Goal: Task Accomplishment & Management: Complete application form

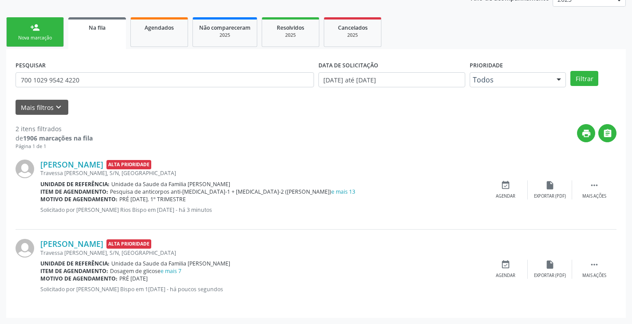
click at [41, 26] on link "person_add Nova marcação" at bounding box center [35, 32] width 58 height 30
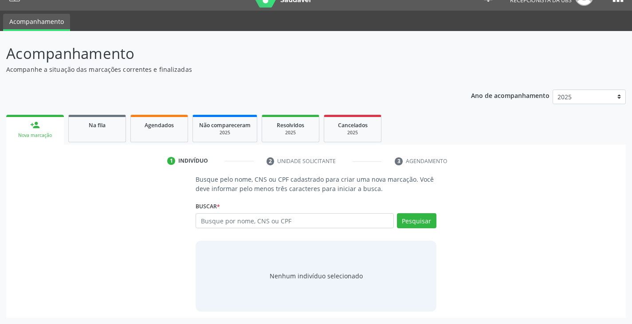
scroll to position [18, 0]
click at [337, 226] on input "text" at bounding box center [295, 220] width 198 height 15
type input "700208923800123"
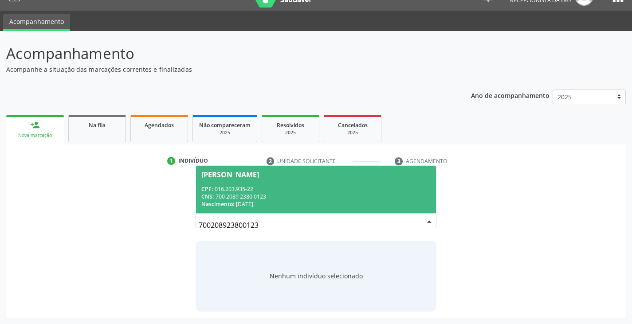
click at [342, 187] on div "CPF: 016.203.935-22" at bounding box center [315, 189] width 229 height 8
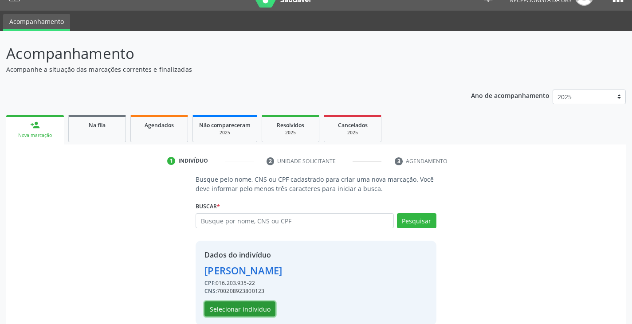
click at [248, 314] on button "Selecionar indivíduo" at bounding box center [239, 308] width 71 height 15
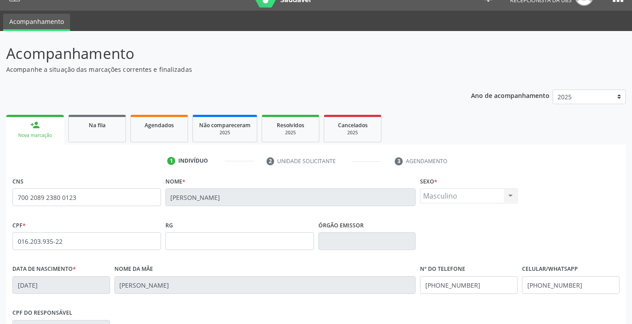
scroll to position [156, 0]
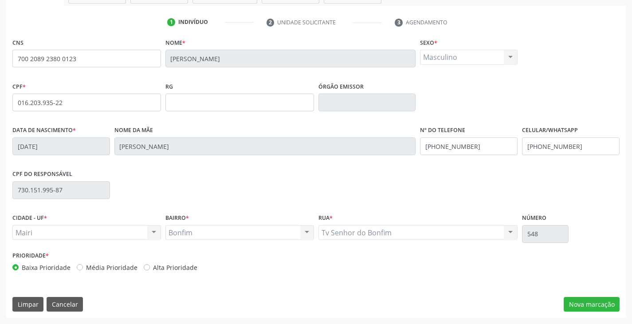
click at [158, 264] on label "Alta Prioridade" at bounding box center [175, 267] width 44 height 9
click at [150, 264] on input "Alta Prioridade" at bounding box center [147, 267] width 6 height 8
radio input "true"
click at [599, 301] on button "Nova marcação" at bounding box center [591, 304] width 56 height 15
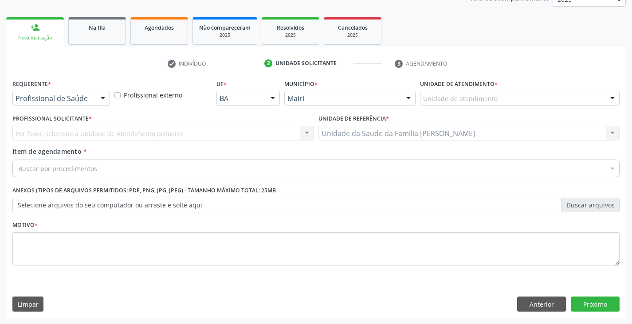
scroll to position [115, 0]
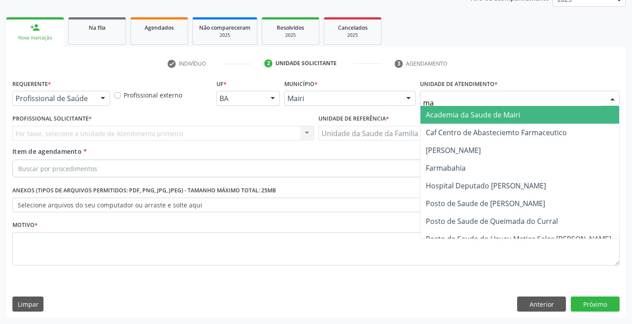
type input "mar"
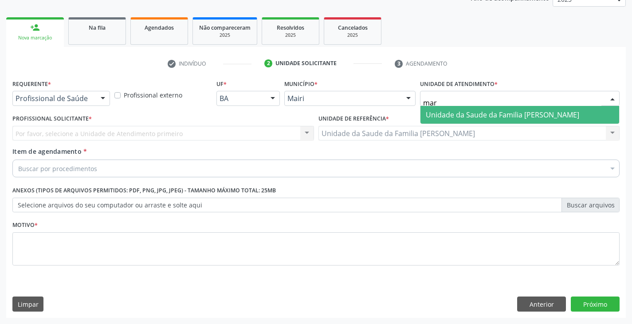
click at [444, 113] on span "Unidade da Saude da Familia [PERSON_NAME]" at bounding box center [502, 115] width 153 height 10
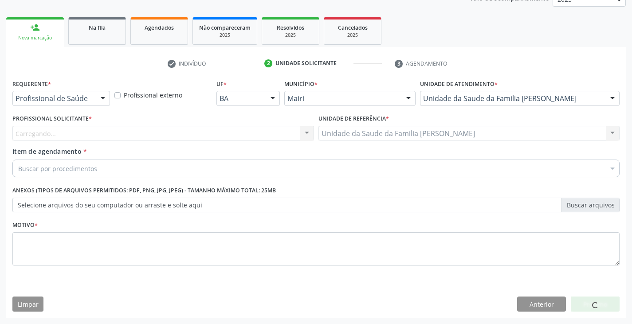
drag, startPoint x: 61, startPoint y: 130, endPoint x: 58, endPoint y: 135, distance: 5.8
click at [60, 131] on div "Carregando... Nenhum resultado encontrado para: " " Não há nenhuma opção para s…" at bounding box center [162, 133] width 301 height 15
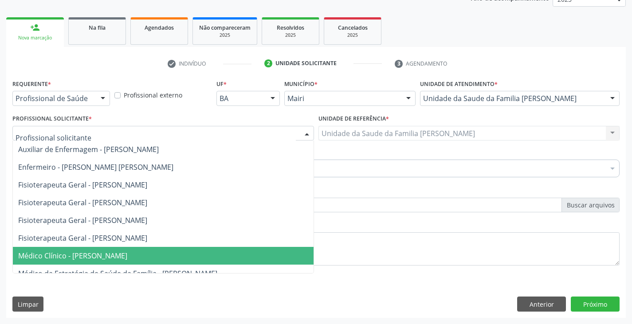
click at [72, 251] on span "Médico Clínico - [PERSON_NAME]" at bounding box center [72, 256] width 109 height 10
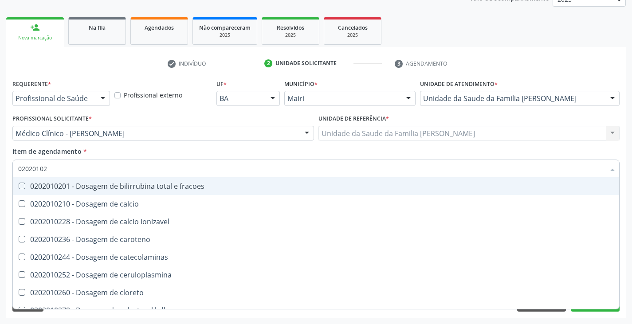
type input "020201029"
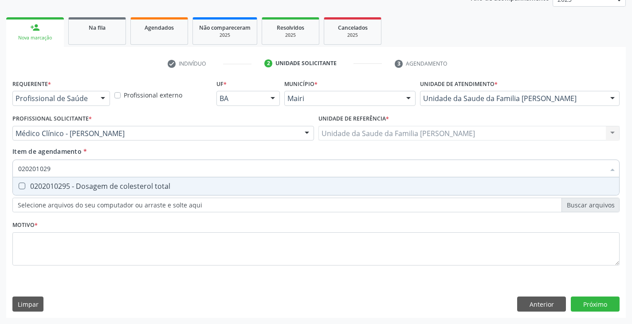
click at [66, 184] on div "0202010295 - Dosagem de colesterol total" at bounding box center [315, 186] width 595 height 7
checkbox total "true"
type input "02020102"
checkbox total "false"
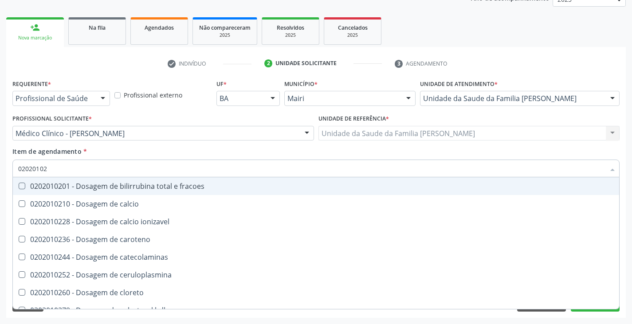
type input "020201028"
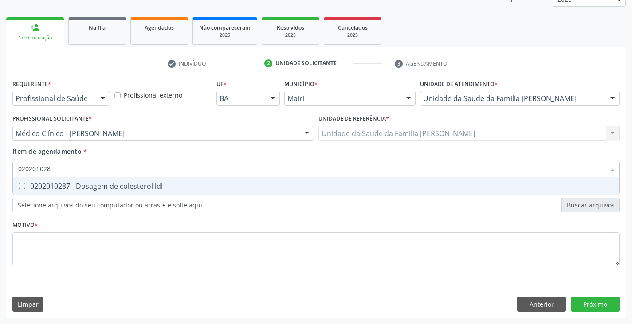
click at [67, 184] on div "0202010287 - Dosagem de colesterol ldl" at bounding box center [315, 186] width 595 height 7
checkbox ldl "true"
type input "02020102"
checkbox ldl "false"
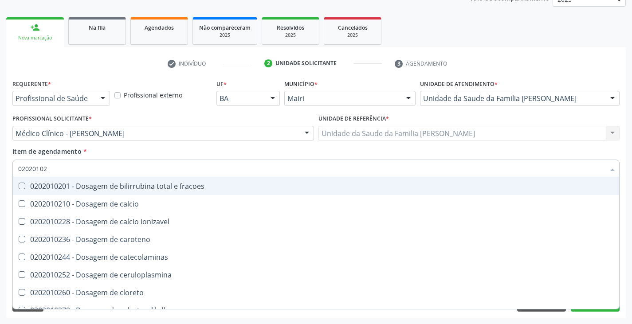
type input "020201027"
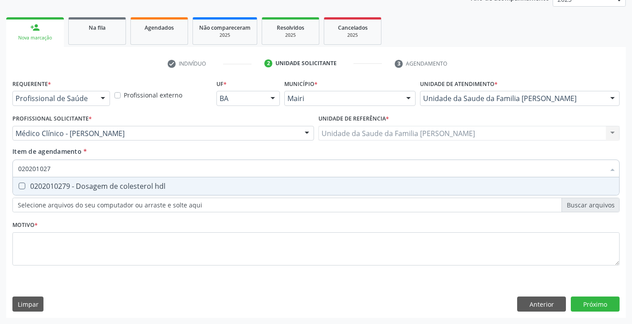
click at [67, 184] on div "0202010279 - Dosagem de colesterol hdl" at bounding box center [315, 186] width 595 height 7
checkbox hdl "true"
type input "02020102"
checkbox hdl "false"
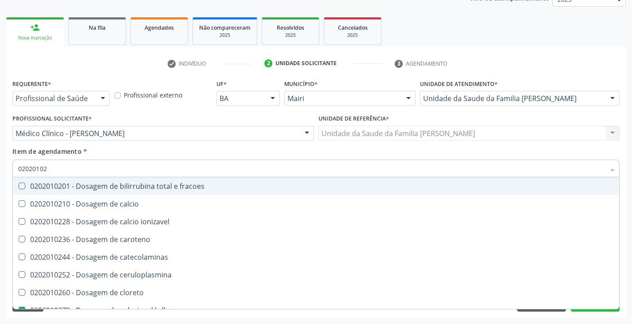
type input "0202010"
checkbox hdl "false"
checkbox ldl "false"
checkbox total "false"
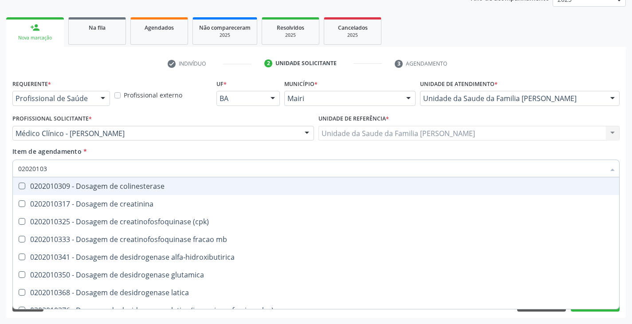
type input "020201031"
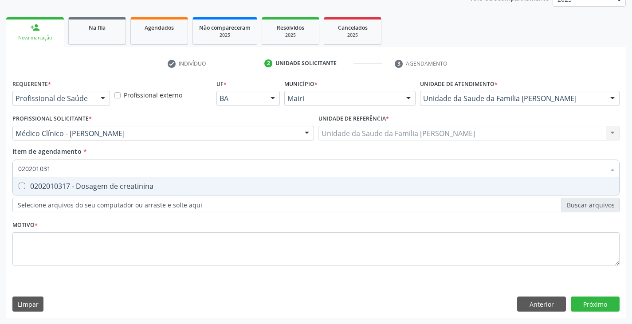
click at [67, 184] on div "0202010317 - Dosagem de creatinina" at bounding box center [315, 186] width 595 height 7
checkbox creatinina "true"
type input "02020103"
checkbox creatinina "false"
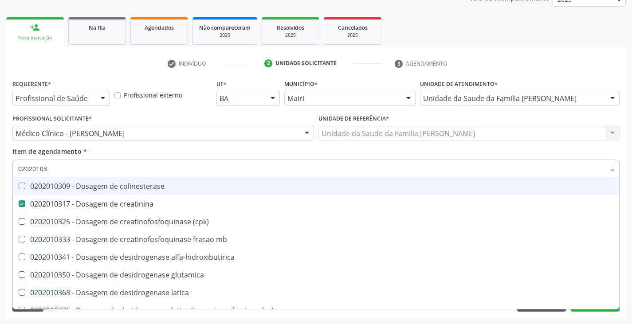
type input "0202010"
checkbox creatinina "false"
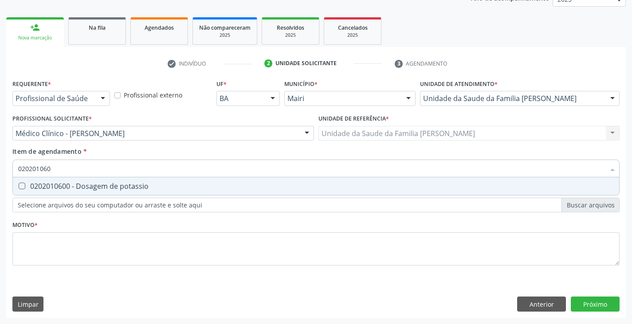
type input "0202010600"
click at [67, 184] on div "0202010600 - Dosagem de potassio" at bounding box center [315, 186] width 595 height 7
checkbox potassio "true"
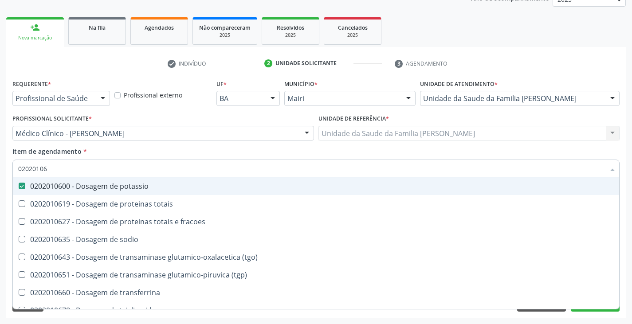
type input "020201064"
checkbox potassio "false"
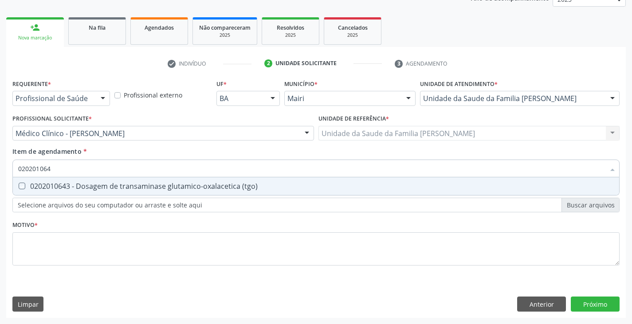
type input "02020106"
checkbox \(tgo\) "true"
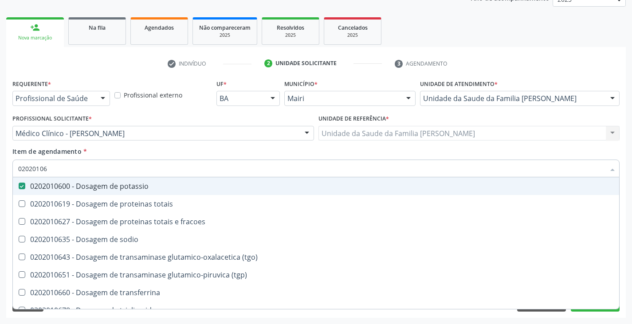
type input "0202010"
checkbox potassio "false"
type input "020201047"
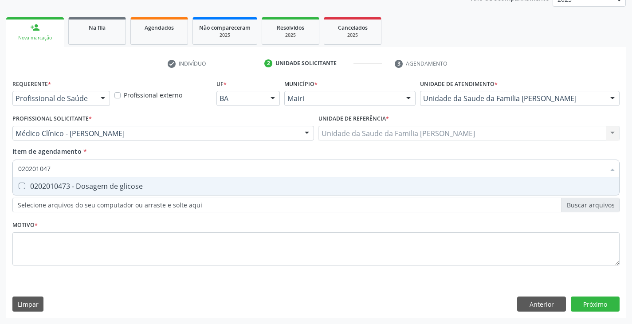
click at [67, 184] on div "0202010473 - Dosagem de glicose" at bounding box center [315, 186] width 595 height 7
checkbox glicose "true"
type input "02020104"
checkbox glicose "false"
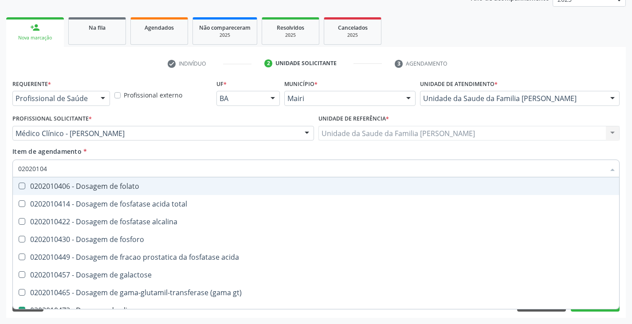
type input "0202010"
checkbox glicose "false"
type input "020201050"
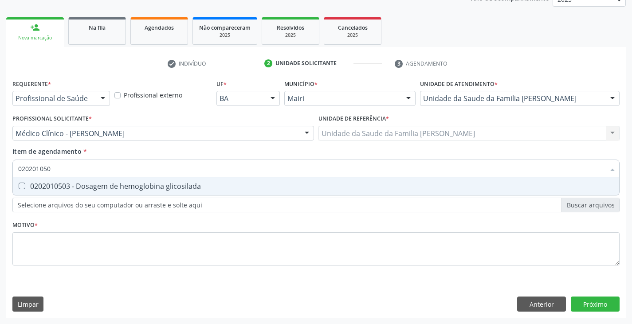
click at [67, 184] on div "0202010503 - Dosagem de hemoglobina glicosilada" at bounding box center [315, 186] width 595 height 7
checkbox glicosilada "true"
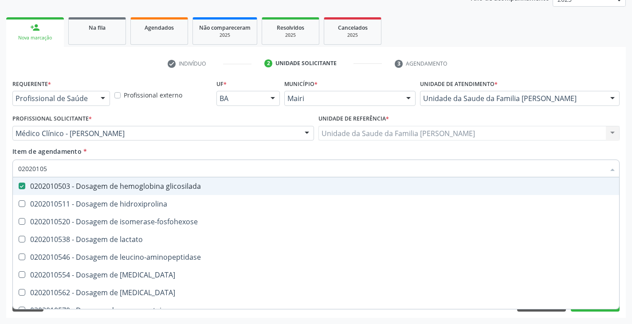
type input "0202010"
checkbox glicosilada "false"
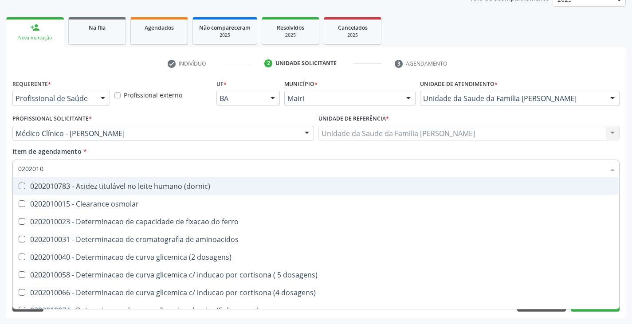
type input "020201"
checkbox hdl "false"
checkbox ldl "false"
checkbox total "false"
checkbox creatinina "false"
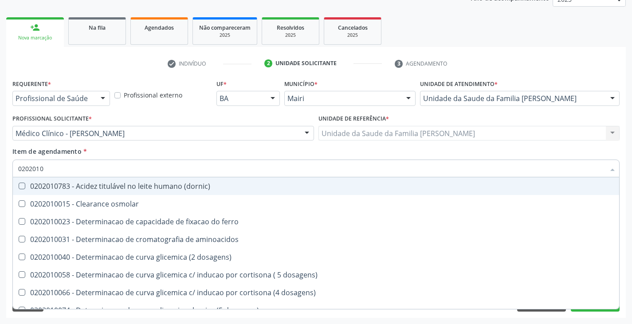
checkbox alfa-hidroxibutirica "true"
checkbox glutamica "true"
checkbox latica "true"
checkbox ferritina "true"
checkbox glicose "false"
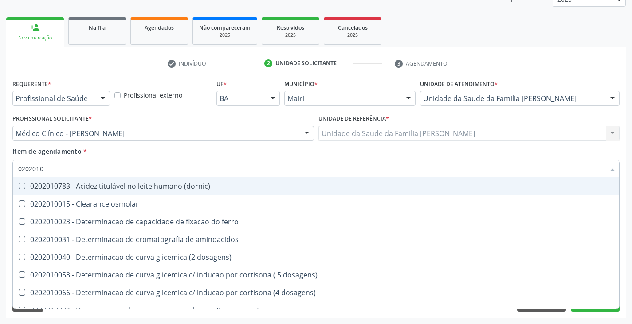
checkbox glicosilada "false"
checkbox magnesio "true"
checkbox porfirinas "true"
checkbox potassio "false"
checkbox ureia "true"
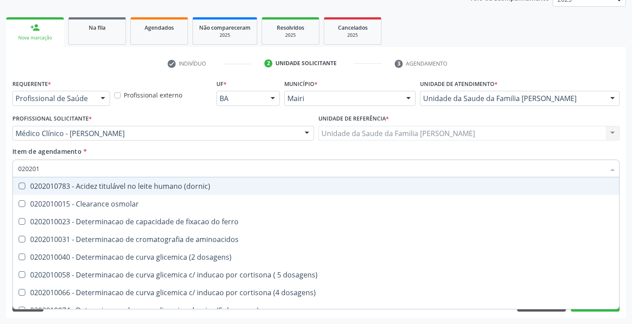
type input "02020"
checkbox hdl "false"
checkbox ldl "false"
checkbox total "false"
checkbox creatinina "false"
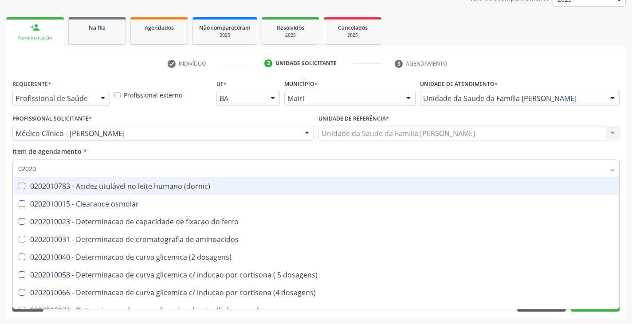
checkbox glicose "false"
checkbox glicosilada "false"
checkbox potassio "false"
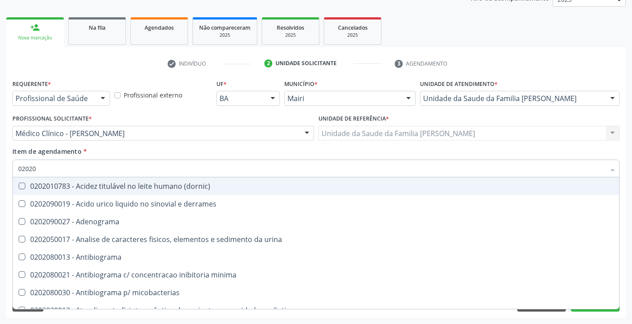
type input "020203"
checkbox hdl "false"
checkbox ldl "false"
checkbox total "false"
checkbox creatinina "false"
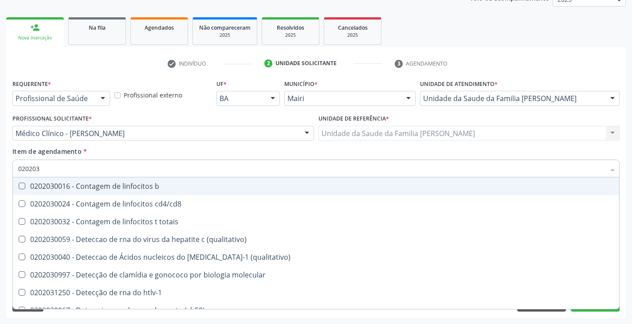
type input "0202038"
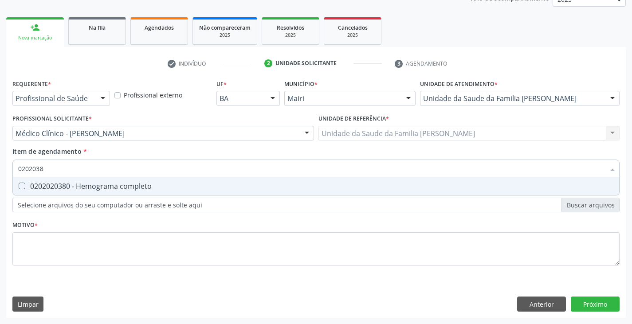
click at [67, 184] on div "0202020380 - Hemograma completo" at bounding box center [315, 186] width 595 height 7
checkbox completo "true"
type input "020203"
checkbox completo "false"
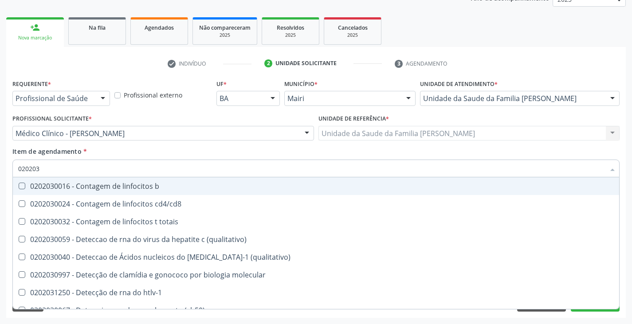
type input "02020"
checkbox completo "false"
checkbox bacterianas "true"
checkbox hiv-1 "true"
checkbox c "true"
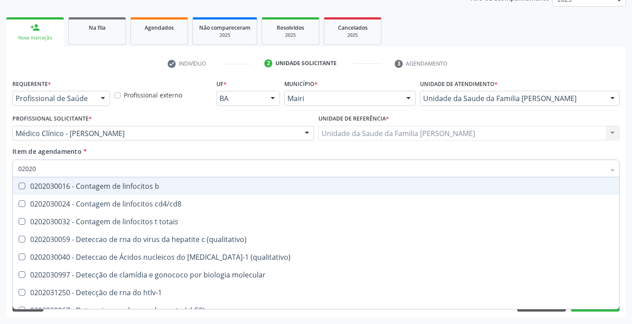
checkbox gestantes "true"
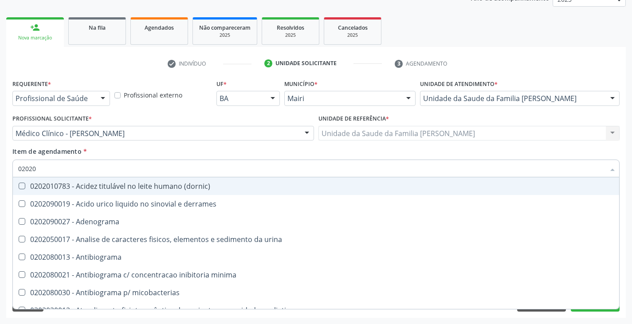
type input "0202"
checkbox hdl "false"
checkbox ldl "false"
checkbox total "false"
checkbox creatinina "false"
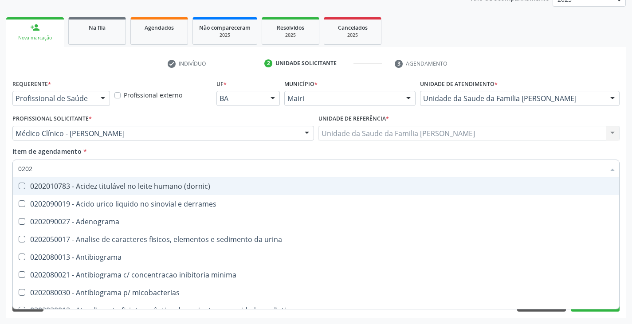
checkbox latica "true"
checkbox fracionadas\) "true"
checkbox digitoxina\) "true"
checkbox estrona "true"
checkbox glicose "false"
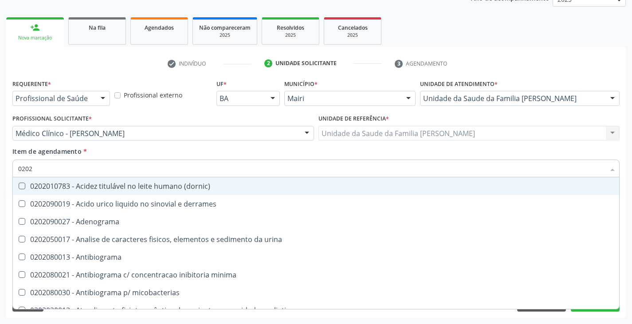
checkbox glicosilada "false"
checkbox \(ige\) "true"
checkbox magnesio "true"
checkbox potassio "false"
checkbox livre "true"
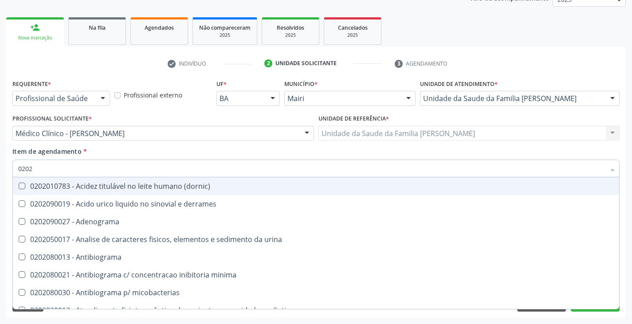
checkbox completo "false"
checkbox \(western-blot\) "true"
type input "02020"
checkbox cadmio "true"
checkbox calcio "true"
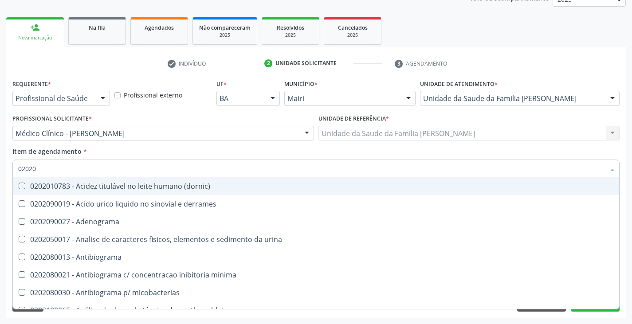
checkbox ionizavel "true"
checkbox catecolaminas "true"
checkbox hdl "false"
checkbox ldl "false"
checkbox total "false"
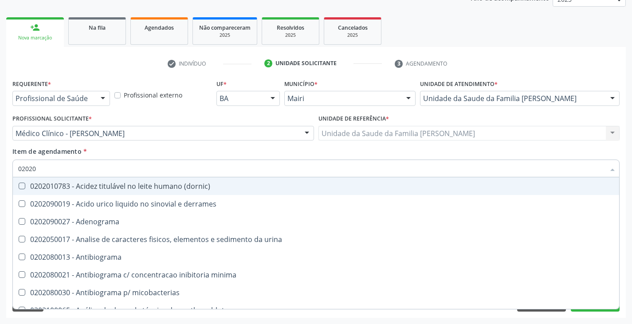
checkbox creatinina "false"
checkbox fenitoina "true"
checkbox esperma "true"
checkbox glicose "false"
checkbox glicosilada "false"
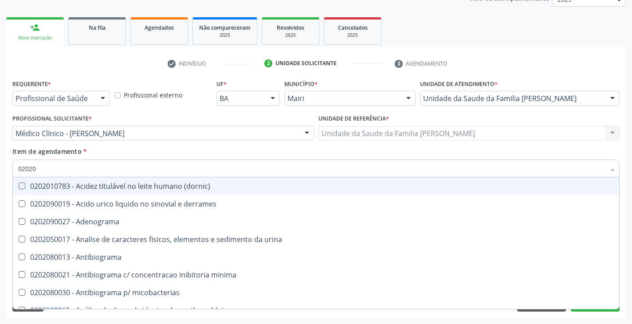
checkbox isomerase-fosfohexose "true"
checkbox potassio "false"
checkbox acilcarnitinas "true"
checkbox completo "false"
type input "020201"
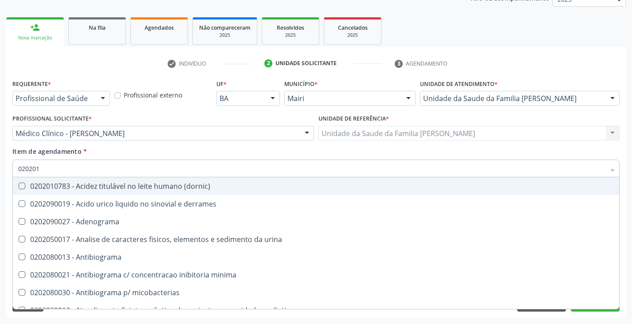
checkbox \(qualitativo\) "true"
checkbox molecular "true"
checkbox htlv-1 "true"
checkbox \(ch50\) "true"
checkbox -duke "true"
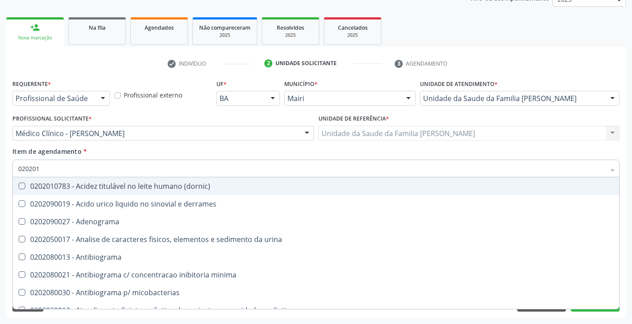
checkbox trombina "true"
checkbox d "true"
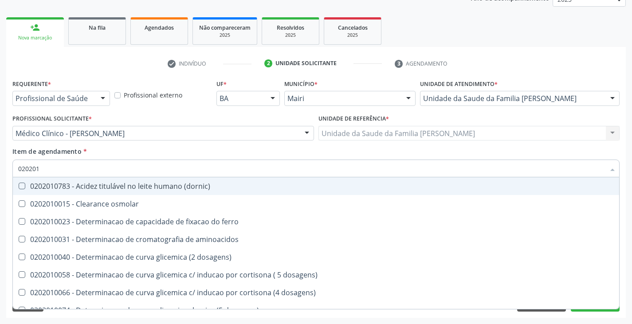
type input "0202010"
checkbox fracoes "true"
checkbox calcio "true"
checkbox ionizavel "true"
checkbox catecolaminas "true"
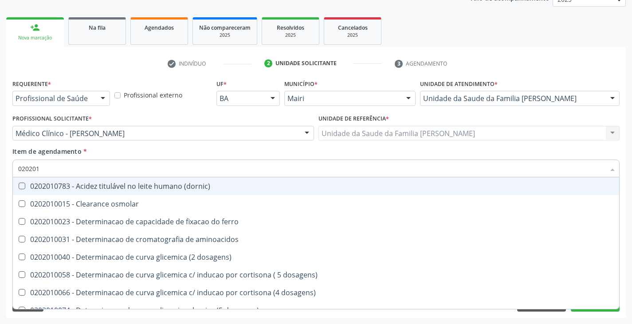
checkbox hdl "false"
checkbox ldl "false"
checkbox total "false"
checkbox creatinina "false"
checkbox ferritina "true"
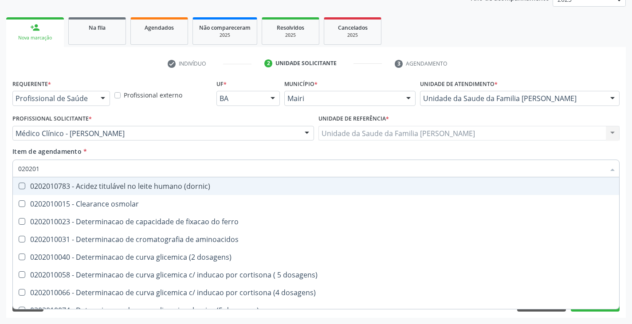
checkbox total "true"
checkbox glicose "false"
checkbox glicosilada "false"
checkbox hidroxiprolina "true"
checkbox potassio "false"
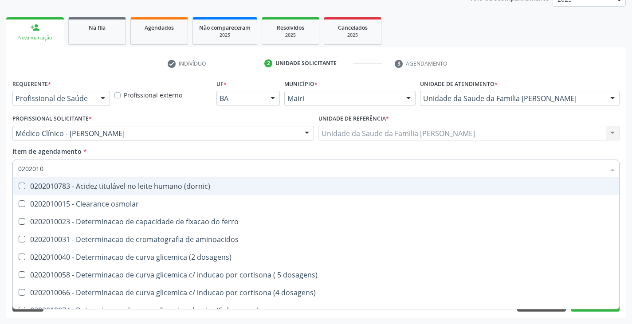
type input "02020106"
checkbox \(dornic\) "true"
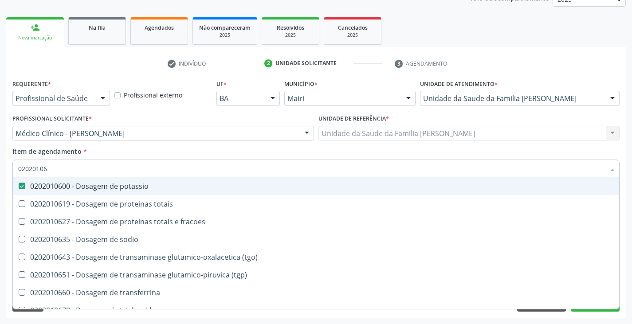
type input "020201067"
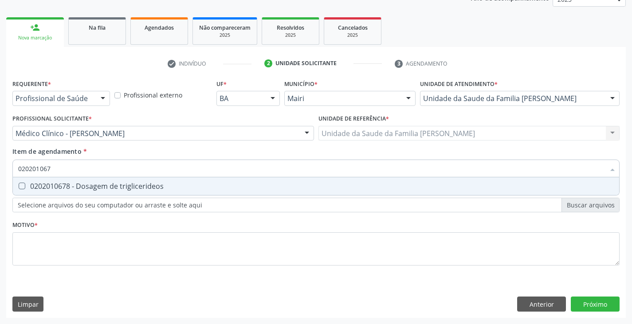
click at [67, 184] on div "0202010678 - Dosagem de triglicerideos" at bounding box center [315, 186] width 595 height 7
checkbox triglicerideos "true"
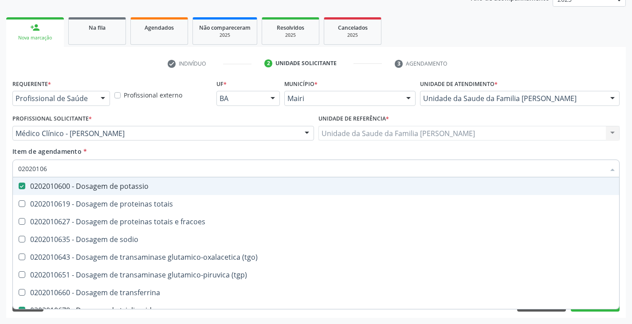
type input "0202010"
checkbox potassio "false"
checkbox triglicerideos "false"
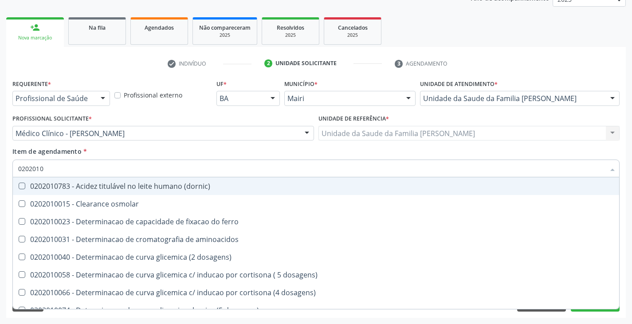
type input "020201"
checkbox hdl "false"
checkbox ldl "false"
checkbox total "false"
checkbox creatinina "false"
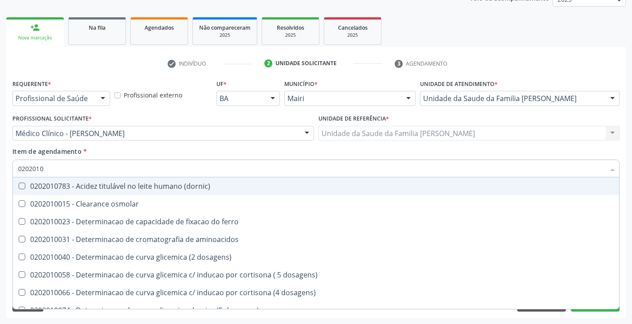
checkbox alfa-hidroxibutirica "true"
checkbox glutamica "true"
checkbox latica "true"
checkbox ferritina "true"
checkbox glicose "false"
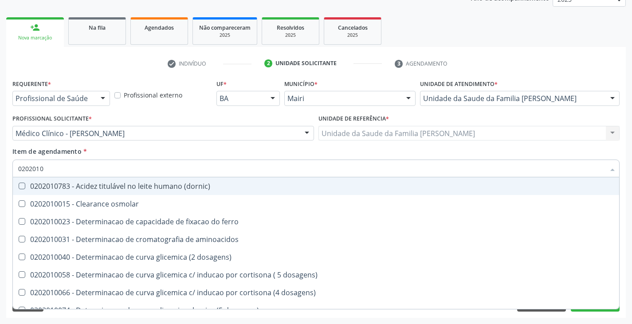
checkbox glicosilada "false"
checkbox magnesio "true"
checkbox porfirinas "true"
checkbox potassio "false"
checkbox triglicerideos "false"
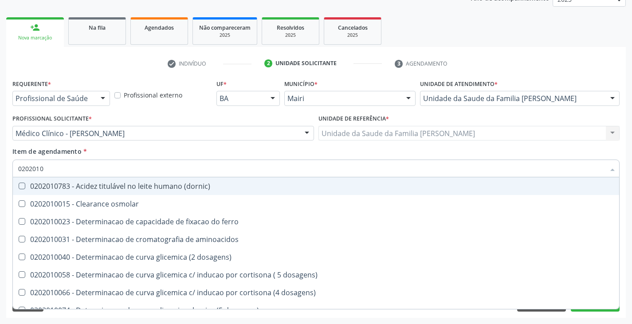
checkbox ureia "true"
type input "02020"
checkbox alfa-hidroxibutirica "false"
checkbox glutamica "false"
checkbox latica "false"
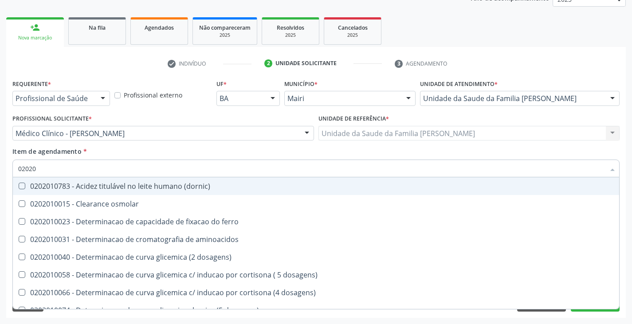
checkbox ferritina "false"
checkbox magnesio "false"
checkbox porfirinas "false"
checkbox ureia "false"
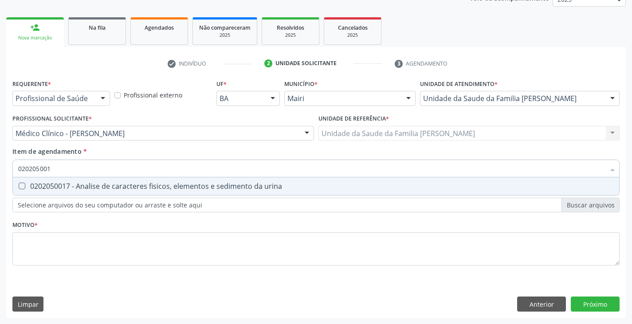
type input "0202050017"
click at [67, 184] on div "0202050017 - Analise de caracteres fisicos, elementos e sedimento da urina" at bounding box center [315, 186] width 595 height 7
checkbox urina "true"
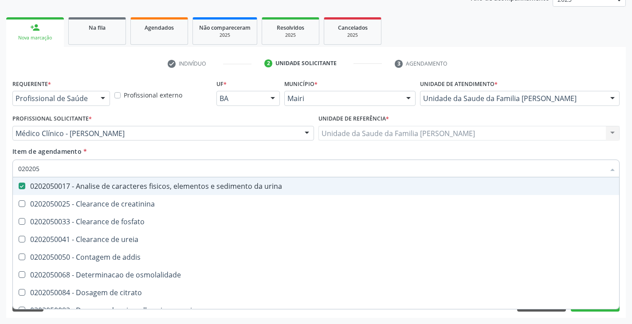
type input "02020"
checkbox urina "false"
checkbox ureia "true"
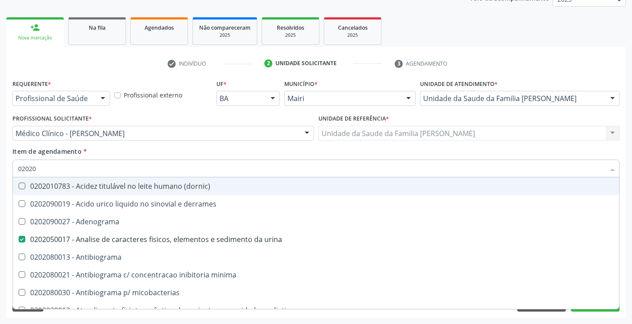
type input "020204"
checkbox urina "false"
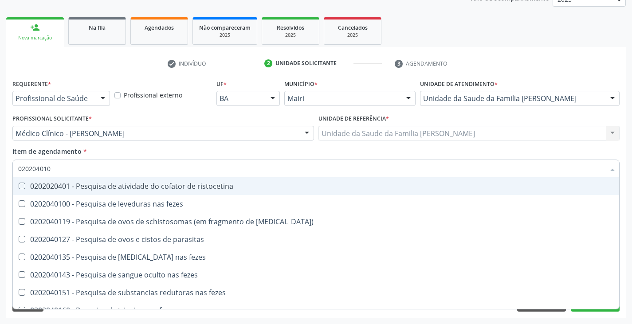
type input "0202040100"
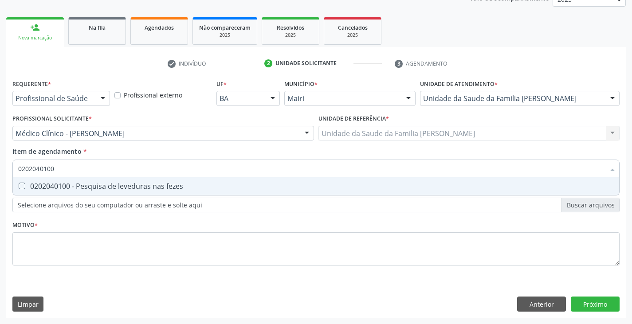
click at [67, 185] on div "0202040100 - Pesquisa de leveduras nas fezes" at bounding box center [315, 186] width 595 height 7
checkbox fezes "true"
click at [536, 304] on div "Requerente * Profissional de Saúde Profissional de Saúde Paciente Nenhum result…" at bounding box center [315, 197] width 619 height 241
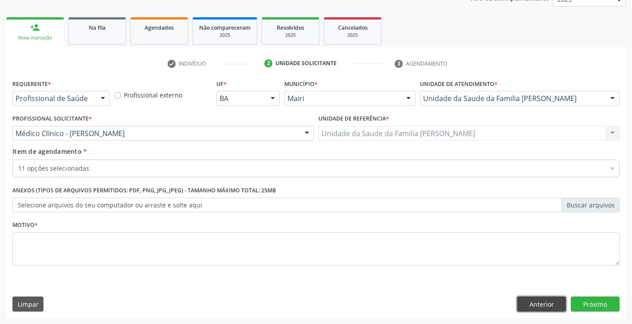
click at [523, 305] on button "Anterior" at bounding box center [541, 304] width 49 height 15
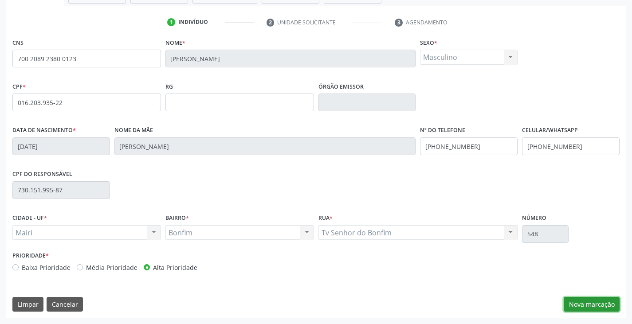
click at [583, 302] on button "Nova marcação" at bounding box center [591, 304] width 56 height 15
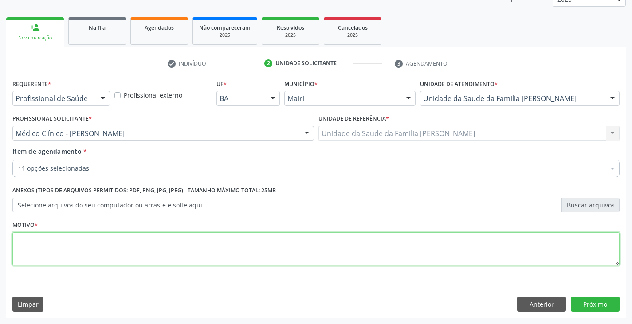
click at [207, 247] on textarea at bounding box center [315, 249] width 607 height 34
type textarea "p"
type textarea "a"
type textarea "AVALIAÇÃO URGENTE, ACS ENEIDA"
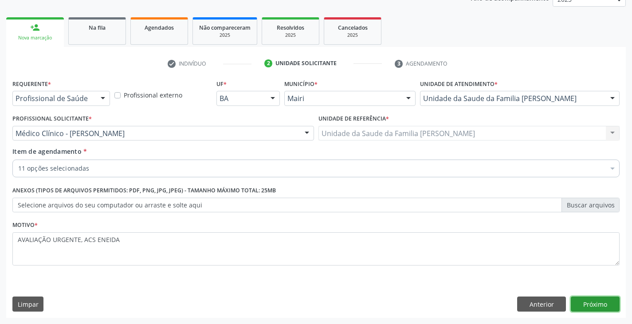
click at [591, 302] on button "Próximo" at bounding box center [595, 304] width 49 height 15
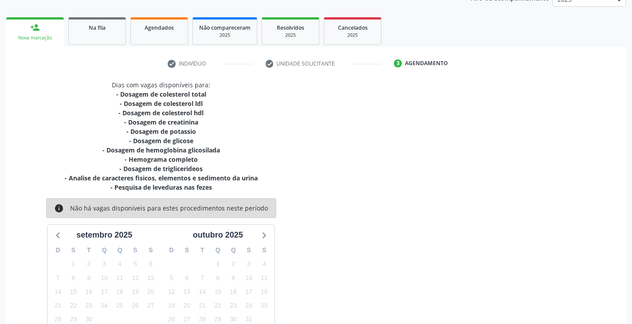
scroll to position [181, 0]
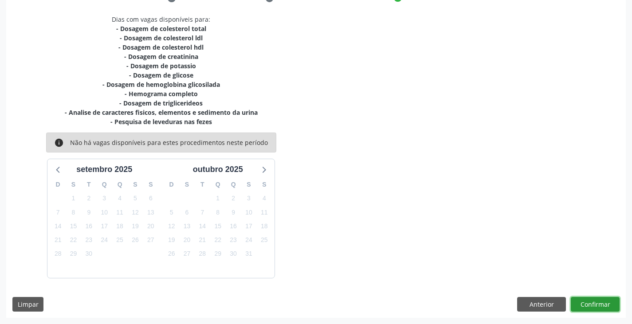
click at [591, 304] on button "Confirmar" at bounding box center [595, 304] width 49 height 15
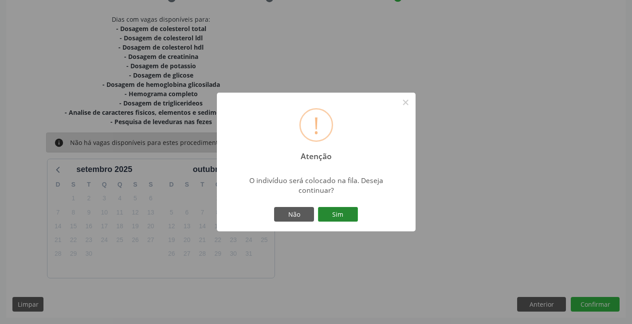
click at [339, 210] on button "Sim" at bounding box center [338, 214] width 40 height 15
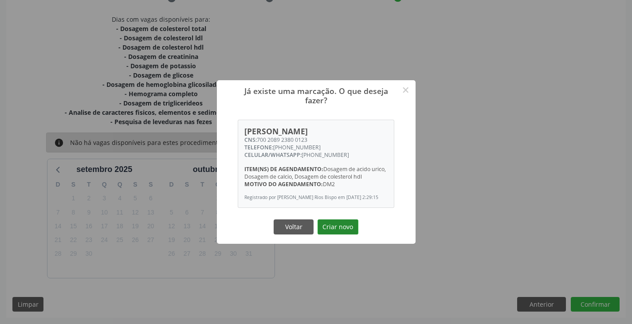
click at [350, 233] on button "Criar novo" at bounding box center [337, 226] width 41 height 15
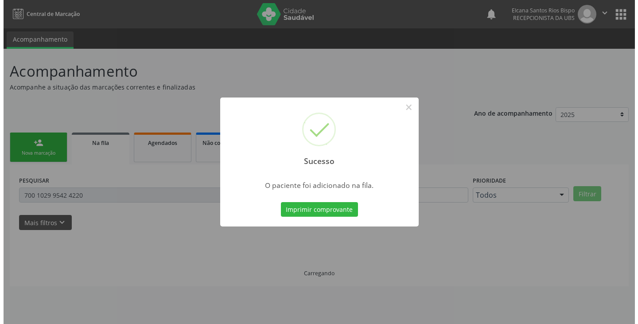
scroll to position [0, 0]
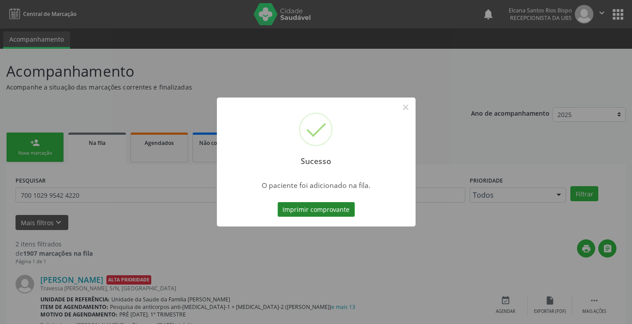
click at [319, 204] on button "Imprimir comprovante" at bounding box center [316, 209] width 77 height 15
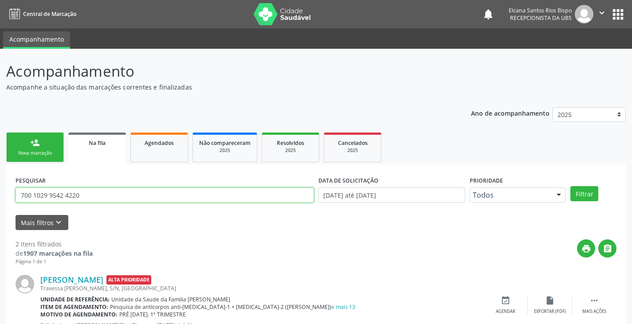
drag, startPoint x: 89, startPoint y: 194, endPoint x: 9, endPoint y: 201, distance: 80.6
click at [9, 201] on div "PESQUISAR 700 1029 9542 4220 DATA DE SOLICITAÇÃO [DATE] até [DATE] Prioridade T…" at bounding box center [315, 298] width 619 height 269
paste input "2089 2380 0123"
type input "700 2089 2380 0123"
click at [570, 186] on button "Filtrar" at bounding box center [584, 193] width 28 height 15
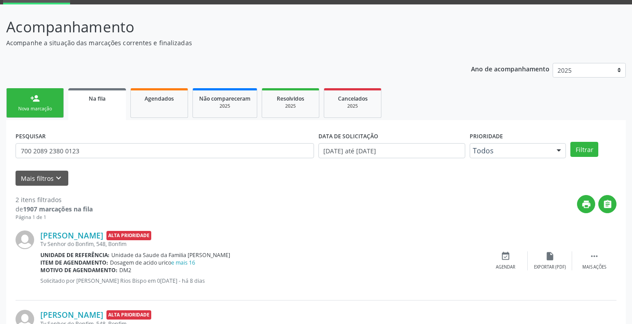
scroll to position [115, 0]
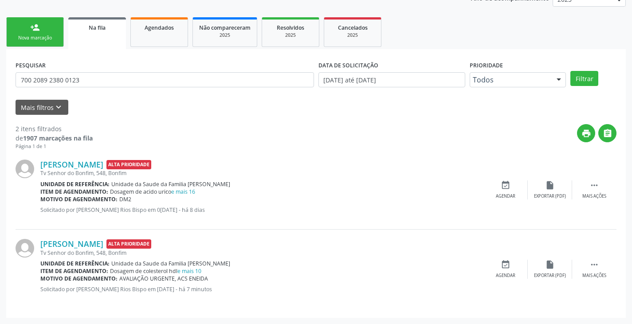
click at [31, 35] on div "Nova marcação" at bounding box center [35, 38] width 44 height 7
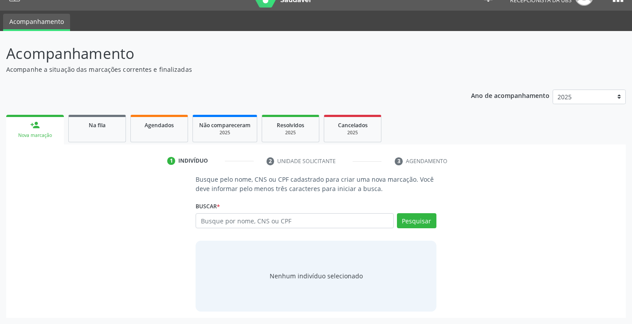
scroll to position [18, 0]
click at [247, 224] on input "text" at bounding box center [295, 220] width 198 height 15
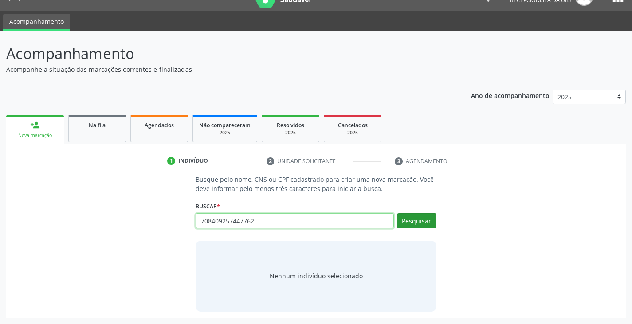
type input "708409257447762"
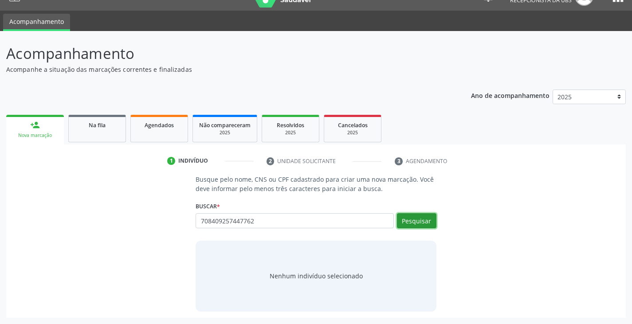
click at [428, 221] on button "Pesquisar" at bounding box center [416, 220] width 39 height 15
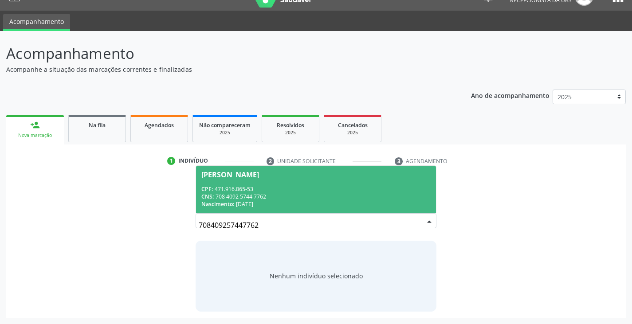
click at [286, 194] on div "CNS: 708 4092 5744 7762" at bounding box center [315, 197] width 229 height 8
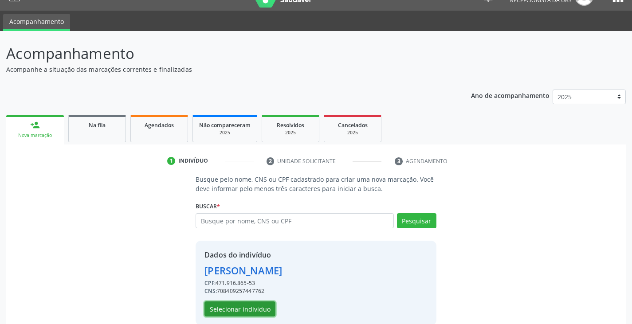
click at [264, 310] on button "Selecionar indivíduo" at bounding box center [239, 308] width 71 height 15
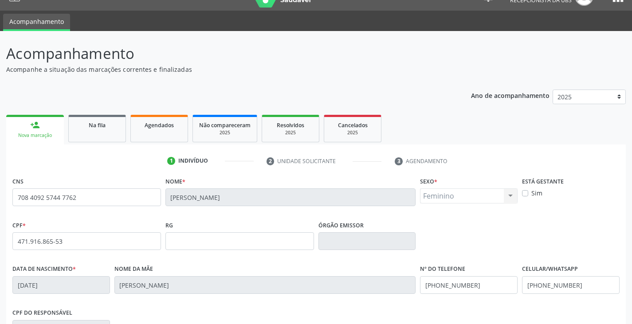
scroll to position [151, 0]
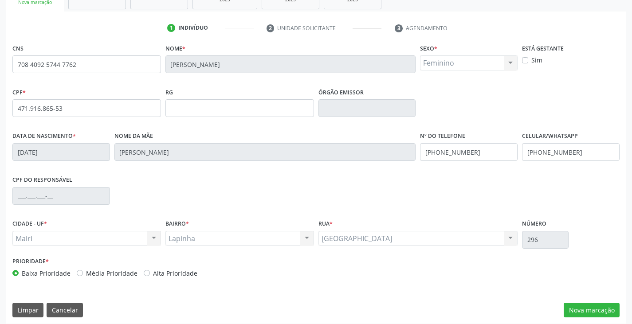
click at [169, 277] on label "Alta Prioridade" at bounding box center [175, 273] width 44 height 9
click at [150, 277] on input "Alta Prioridade" at bounding box center [147, 273] width 6 height 8
radio input "true"
click at [589, 312] on button "Nova marcação" at bounding box center [591, 310] width 56 height 15
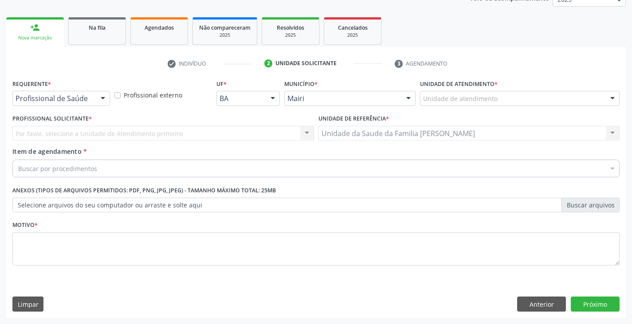
scroll to position [115, 0]
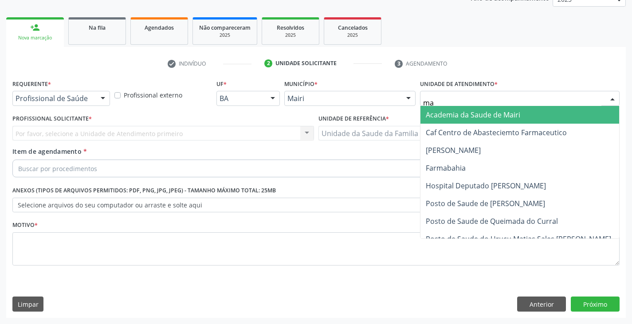
type input "mar"
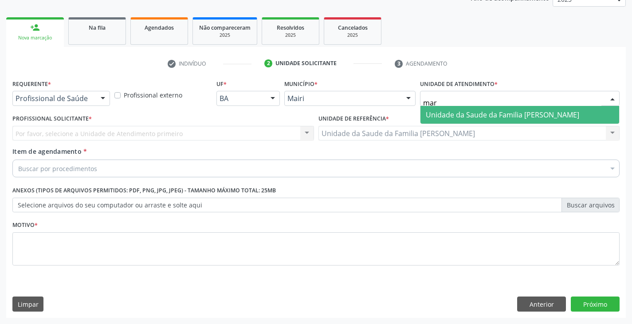
click at [484, 115] on span "Unidade da Saude da Familia [PERSON_NAME]" at bounding box center [502, 115] width 153 height 10
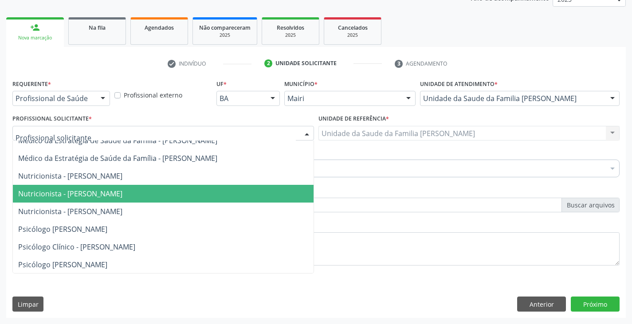
scroll to position [44, 0]
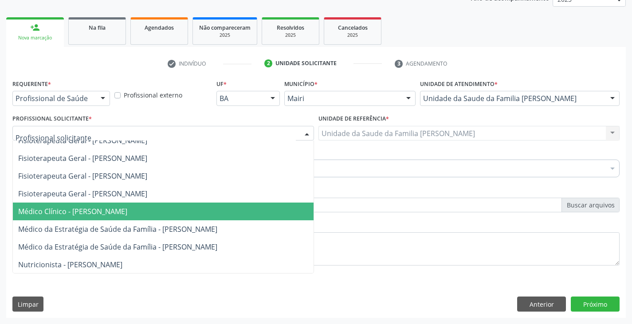
click at [89, 214] on span "Médico Clínico - [PERSON_NAME]" at bounding box center [72, 212] width 109 height 10
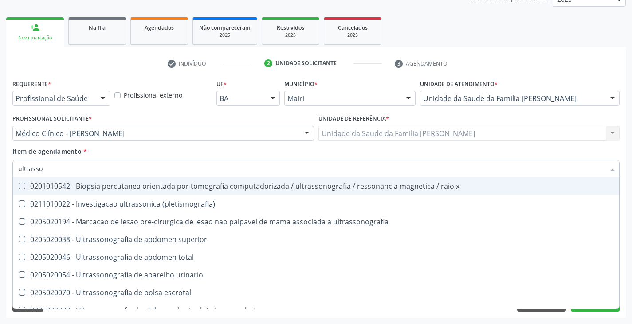
type input "ultrasson"
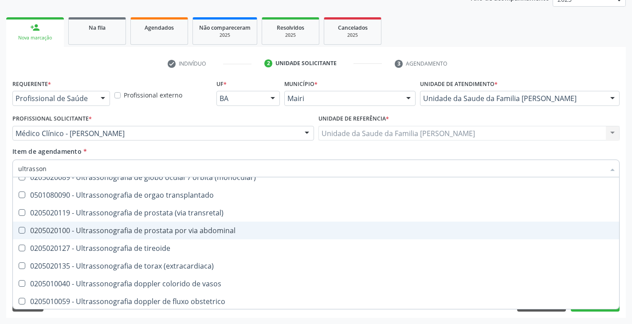
scroll to position [177, 0]
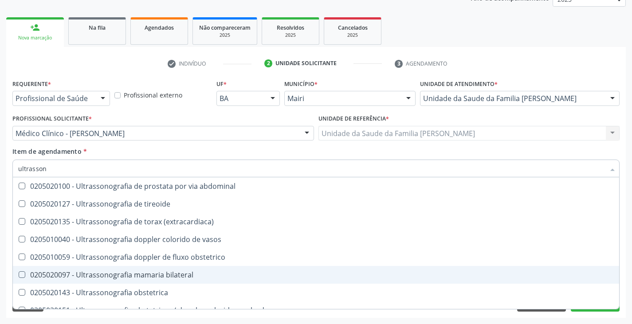
click at [108, 274] on div "0205020097 - Ultrassonografia mamaria bilateral" at bounding box center [315, 274] width 595 height 7
checkbox bilateral "true"
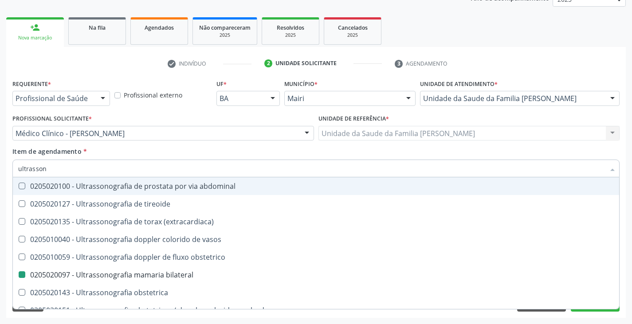
click at [147, 155] on div "Item de agendamento * ultrasson Desfazer seleção 0201010542 - Biopsia percutane…" at bounding box center [315, 161] width 607 height 28
checkbox \(pletismografia\) "true"
checkbox bilateral "false"
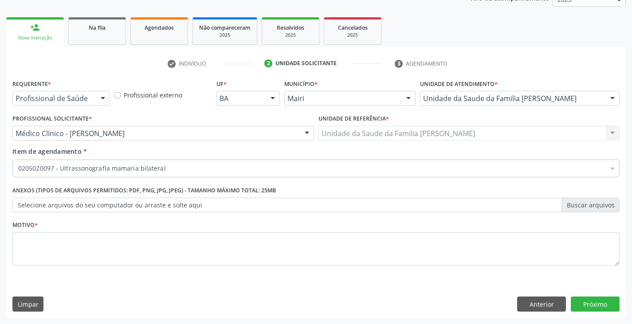
scroll to position [0, 0]
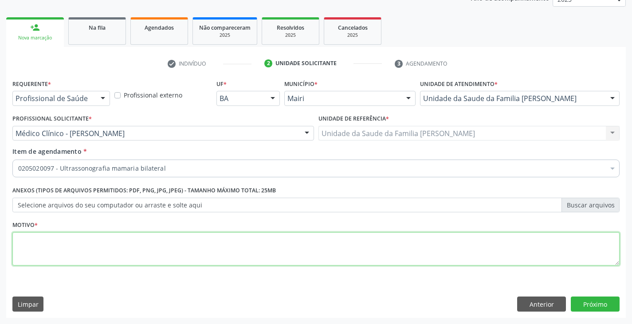
click at [108, 236] on textarea at bounding box center [315, 249] width 607 height 34
type textarea "nódulos mamários, paciente necessita de acompanhamento com exames periódicos"
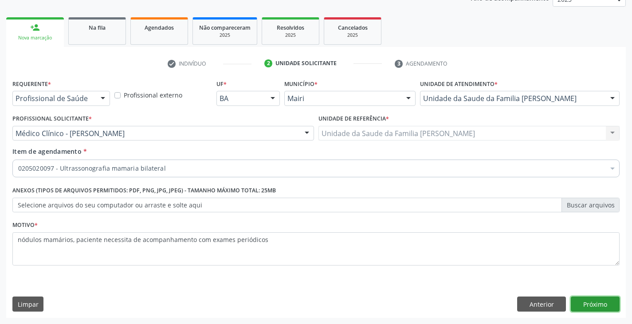
click at [607, 302] on button "Próximo" at bounding box center [595, 304] width 49 height 15
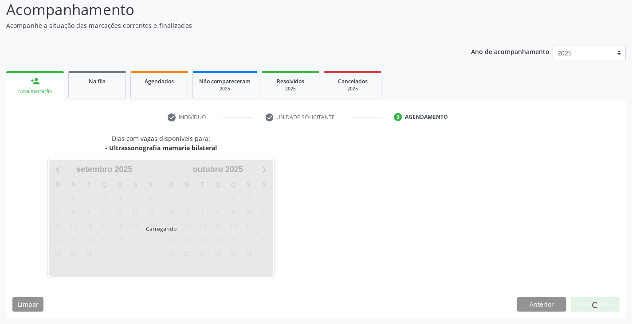
scroll to position [88, 0]
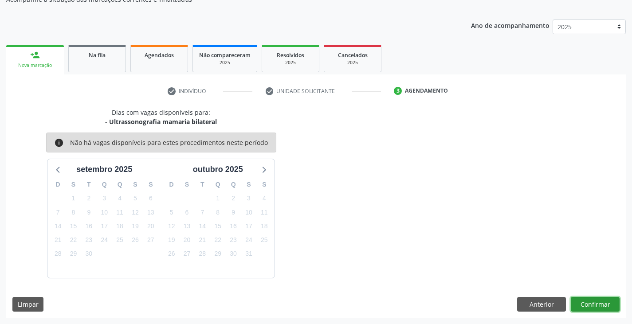
click at [588, 305] on button "Confirmar" at bounding box center [595, 304] width 49 height 15
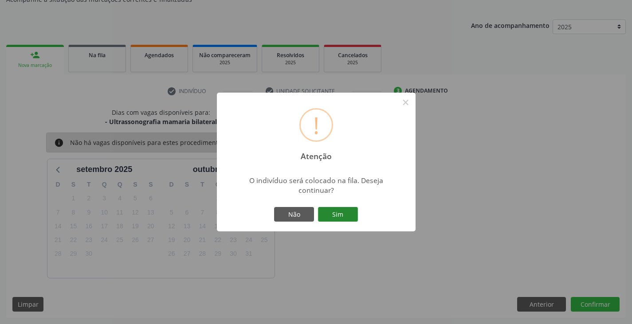
click at [340, 214] on button "Sim" at bounding box center [338, 214] width 40 height 15
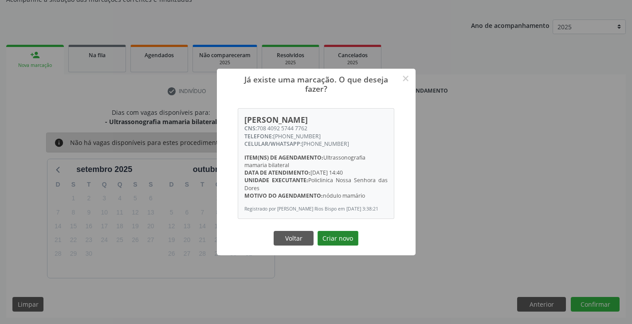
click at [352, 241] on button "Criar novo" at bounding box center [337, 238] width 41 height 15
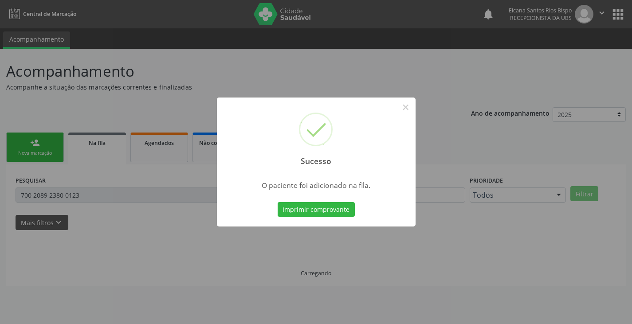
scroll to position [0, 0]
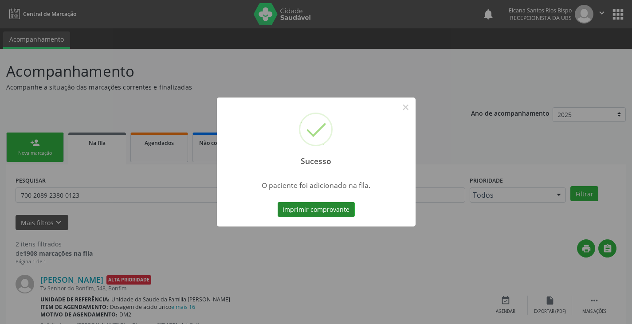
click at [351, 208] on button "Imprimir comprovante" at bounding box center [316, 209] width 77 height 15
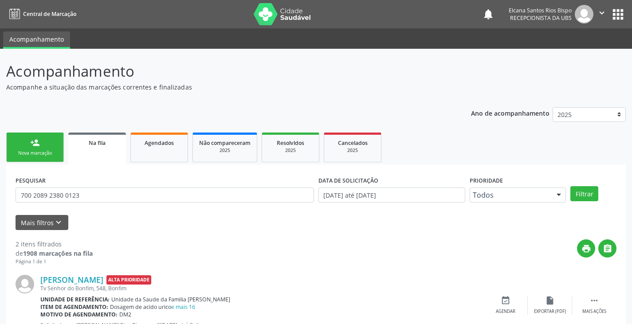
click at [43, 149] on link "person_add Nova marcação" at bounding box center [35, 148] width 58 height 30
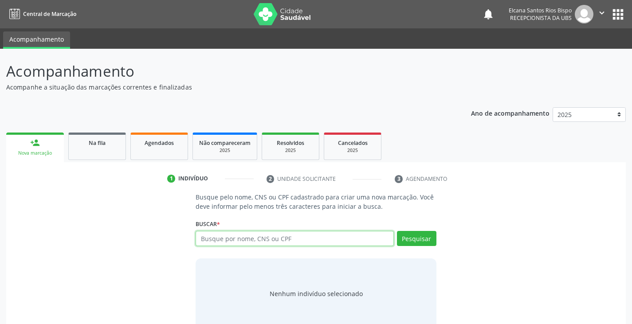
click at [228, 243] on input "text" at bounding box center [295, 238] width 198 height 15
paste input "708 4092 5744 7762"
type input "708 4092 5744 7762"
click at [427, 239] on button "Pesquisar" at bounding box center [416, 238] width 39 height 15
type input "708 4092 5744 7762"
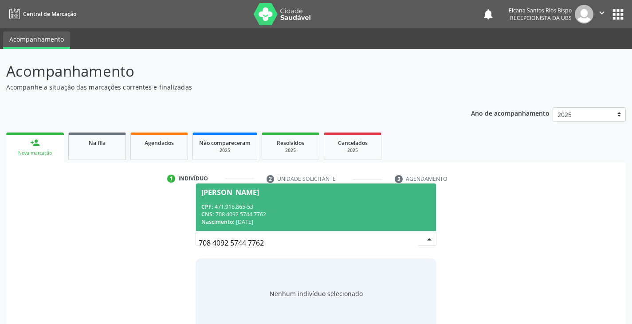
click at [243, 210] on div "CPF: 471.916.865-53" at bounding box center [315, 207] width 229 height 8
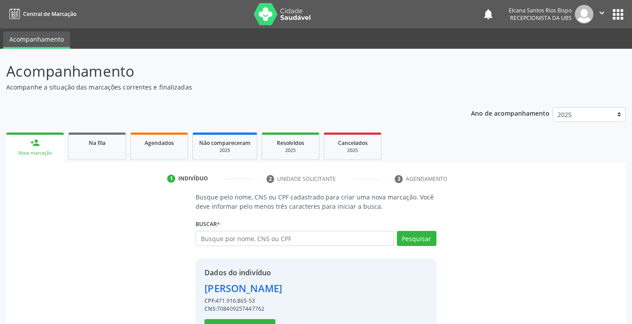
scroll to position [31, 0]
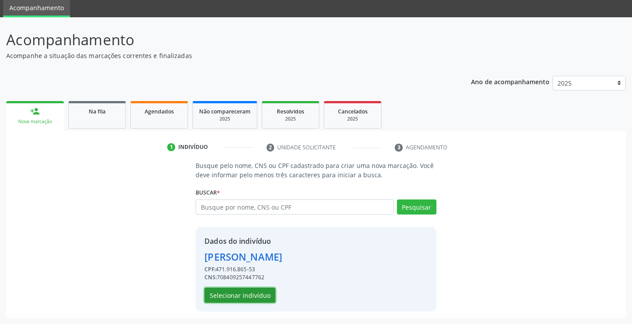
click at [239, 294] on button "Selecionar indivíduo" at bounding box center [239, 295] width 71 height 15
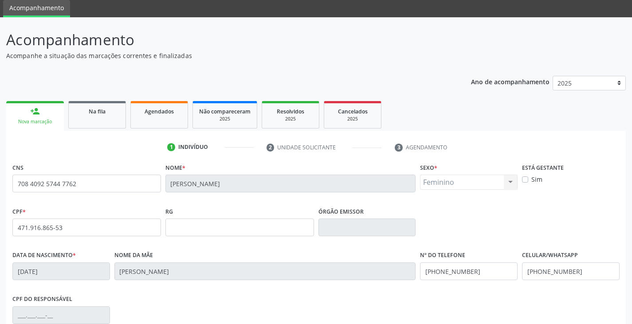
scroll to position [156, 0]
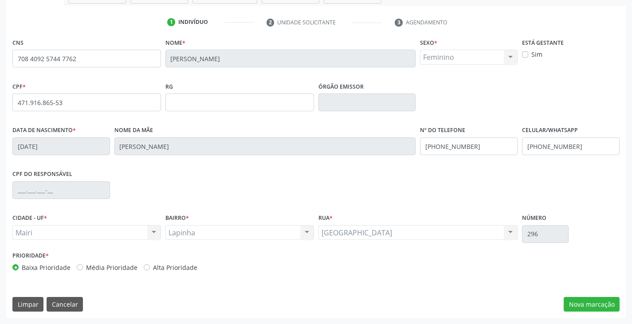
click at [172, 270] on label "Alta Prioridade" at bounding box center [175, 267] width 44 height 9
click at [150, 270] on input "Alta Prioridade" at bounding box center [147, 267] width 6 height 8
radio input "true"
click at [601, 301] on button "Nova marcação" at bounding box center [591, 304] width 56 height 15
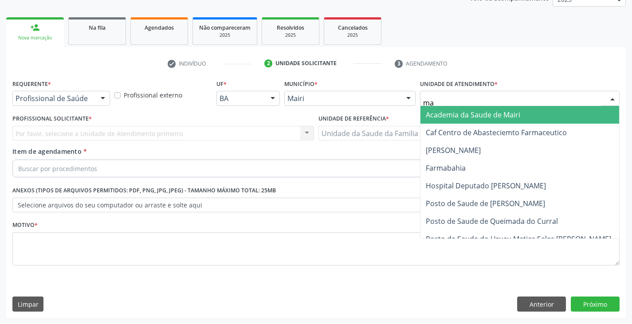
type input "mar"
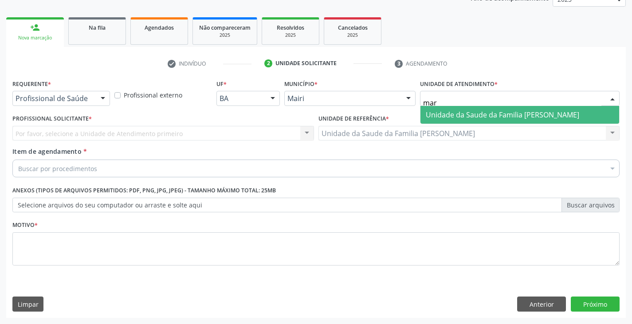
click at [448, 117] on span "Unidade da Saude da Familia [PERSON_NAME]" at bounding box center [502, 115] width 153 height 10
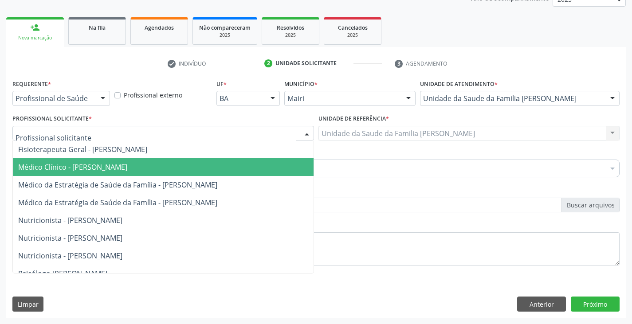
scroll to position [0, 0]
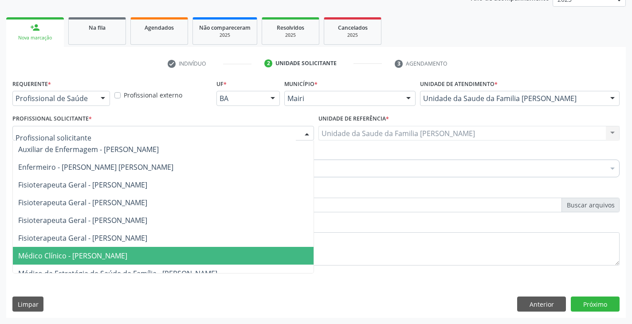
click at [69, 259] on span "Médico Clínico - [PERSON_NAME]" at bounding box center [72, 256] width 109 height 10
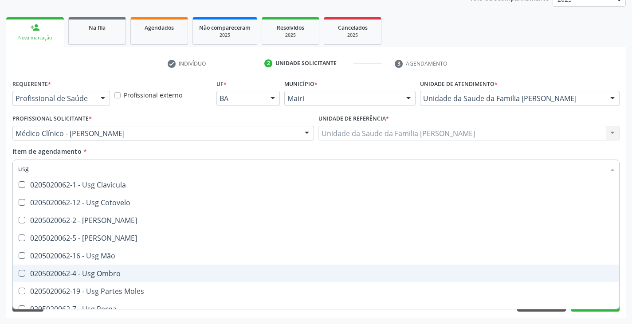
scroll to position [28, 0]
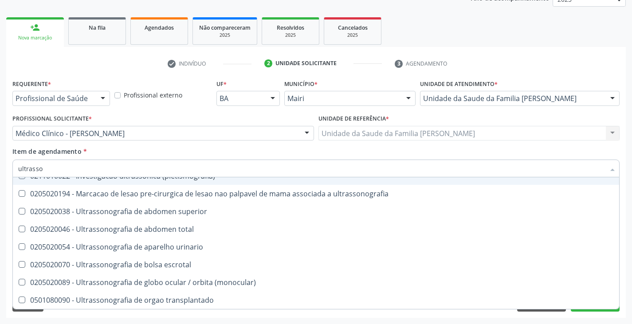
type input "ultrasson"
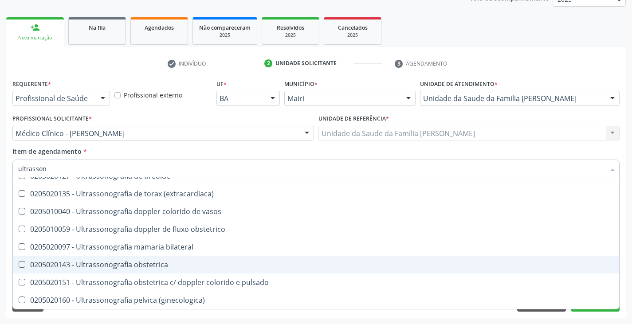
scroll to position [241, 0]
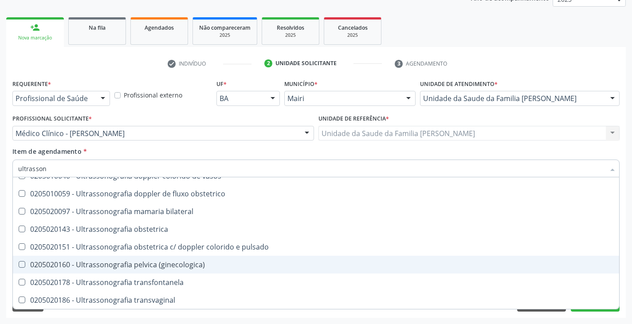
click at [192, 263] on div "0205020160 - Ultrassonografia pelvica (ginecologica)" at bounding box center [315, 264] width 595 height 7
checkbox \(ginecologica\) "true"
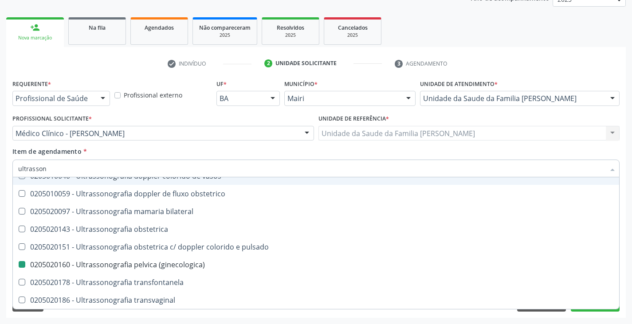
click at [188, 153] on div "Item de agendamento * ultrasson Desfazer seleção 0201010542 - Biopsia percutane…" at bounding box center [315, 161] width 607 height 28
checkbox \(pletismografia\) "true"
checkbox \(ginecologica\) "false"
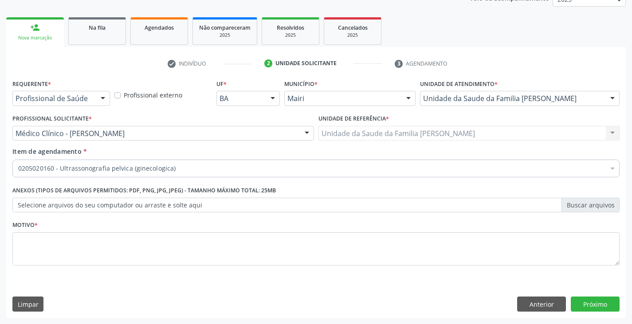
scroll to position [0, 0]
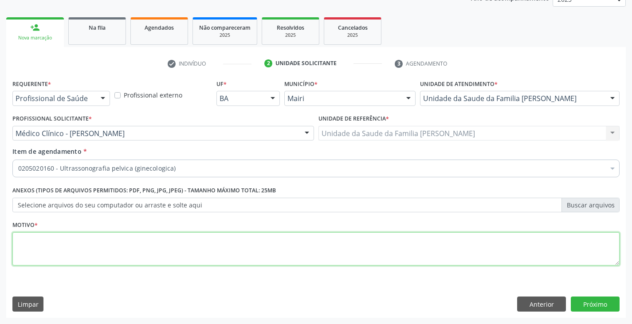
click at [84, 243] on textarea at bounding box center [315, 249] width 607 height 34
type textarea "dores pélvicas frequentes"
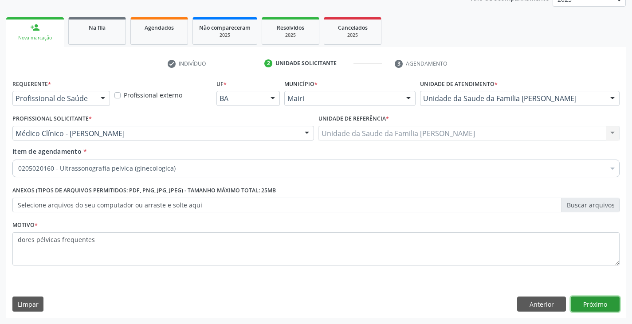
click at [605, 305] on button "Próximo" at bounding box center [595, 304] width 49 height 15
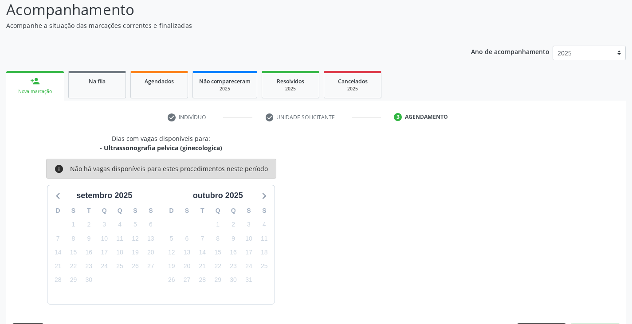
scroll to position [88, 0]
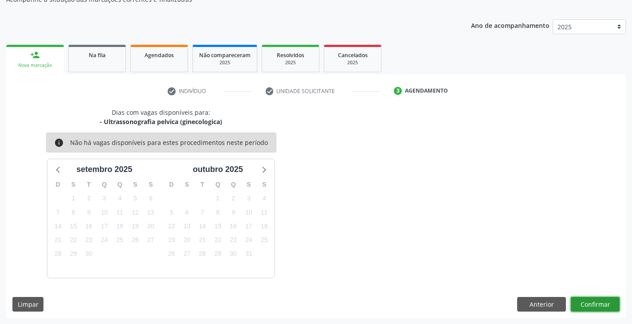
click at [600, 301] on button "Confirmar" at bounding box center [595, 304] width 49 height 15
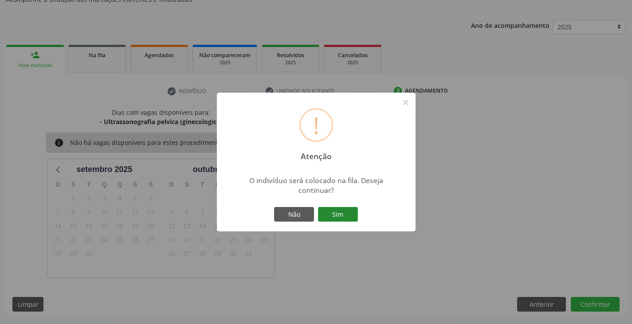
click at [324, 215] on button "Sim" at bounding box center [338, 214] width 40 height 15
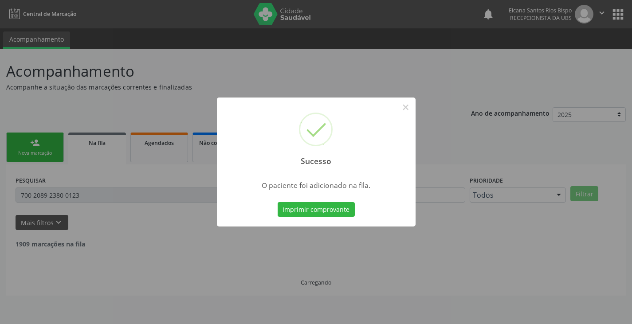
scroll to position [0, 0]
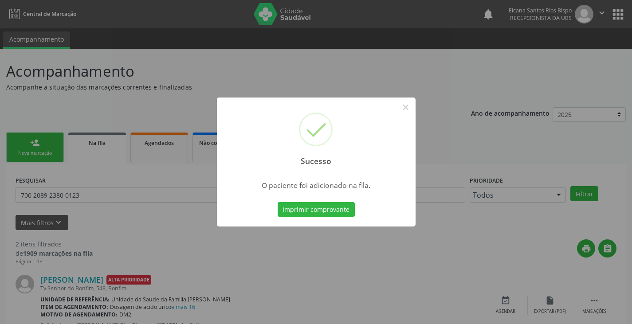
click at [320, 201] on div "Imprimir comprovante Cancel" at bounding box center [315, 209] width 81 height 19
click at [323, 213] on button "Imprimir comprovante" at bounding box center [316, 209] width 77 height 15
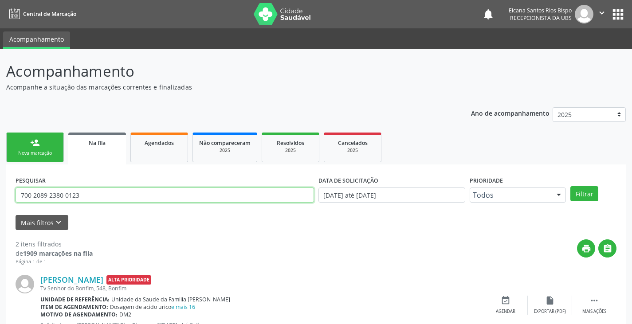
drag, startPoint x: 83, startPoint y: 203, endPoint x: 0, endPoint y: 209, distance: 83.6
click at [0, 209] on div "Acompanhamento Acompanhe a situação das marcações correntes e finalizadas Relat…" at bounding box center [316, 244] width 632 height 391
paste input "708 4092 5744 7762"
type input "708 4092 5744 7762"
click at [570, 186] on button "Filtrar" at bounding box center [584, 193] width 28 height 15
